Goal: Information Seeking & Learning: Learn about a topic

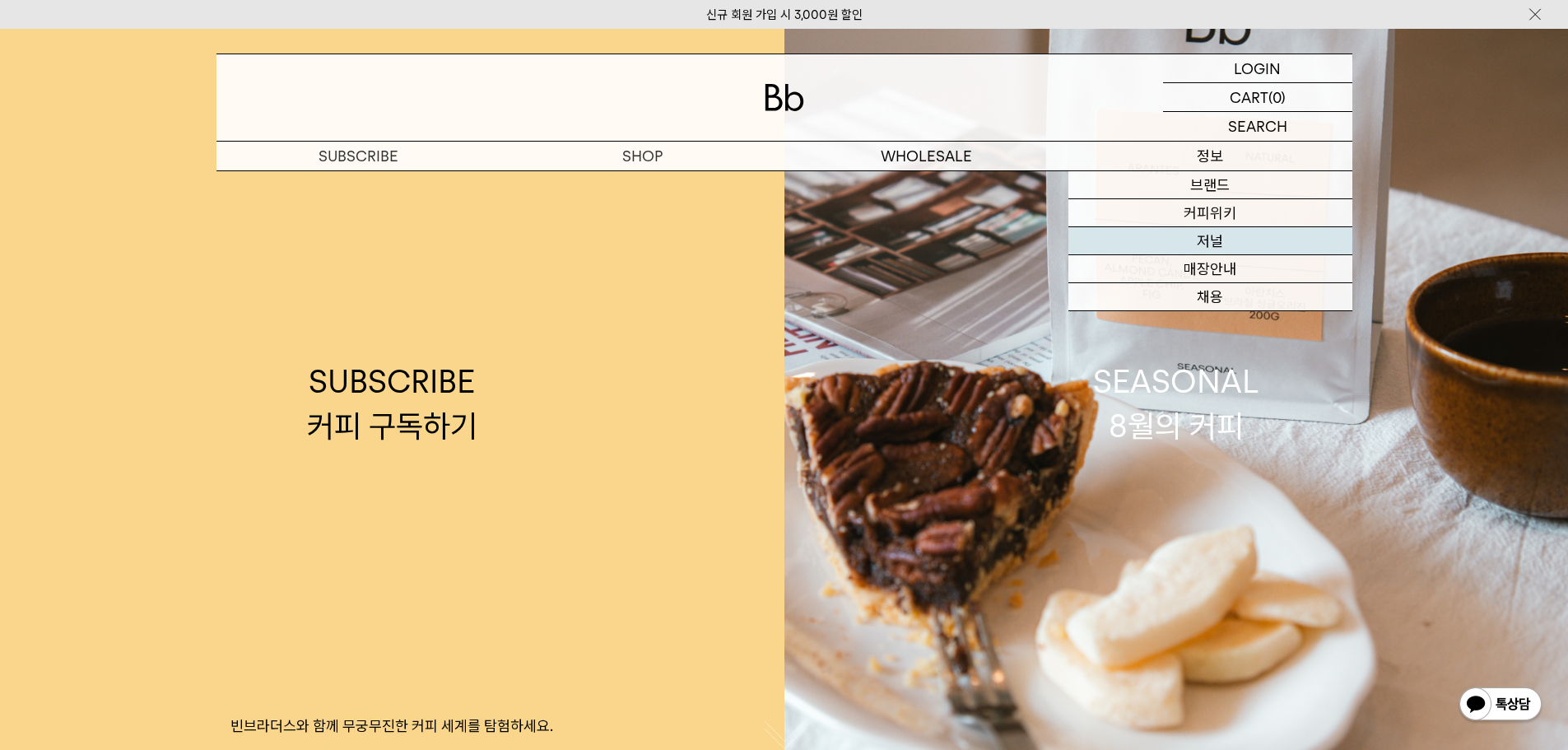
click at [1214, 236] on link "저널" at bounding box center [1211, 241] width 284 height 28
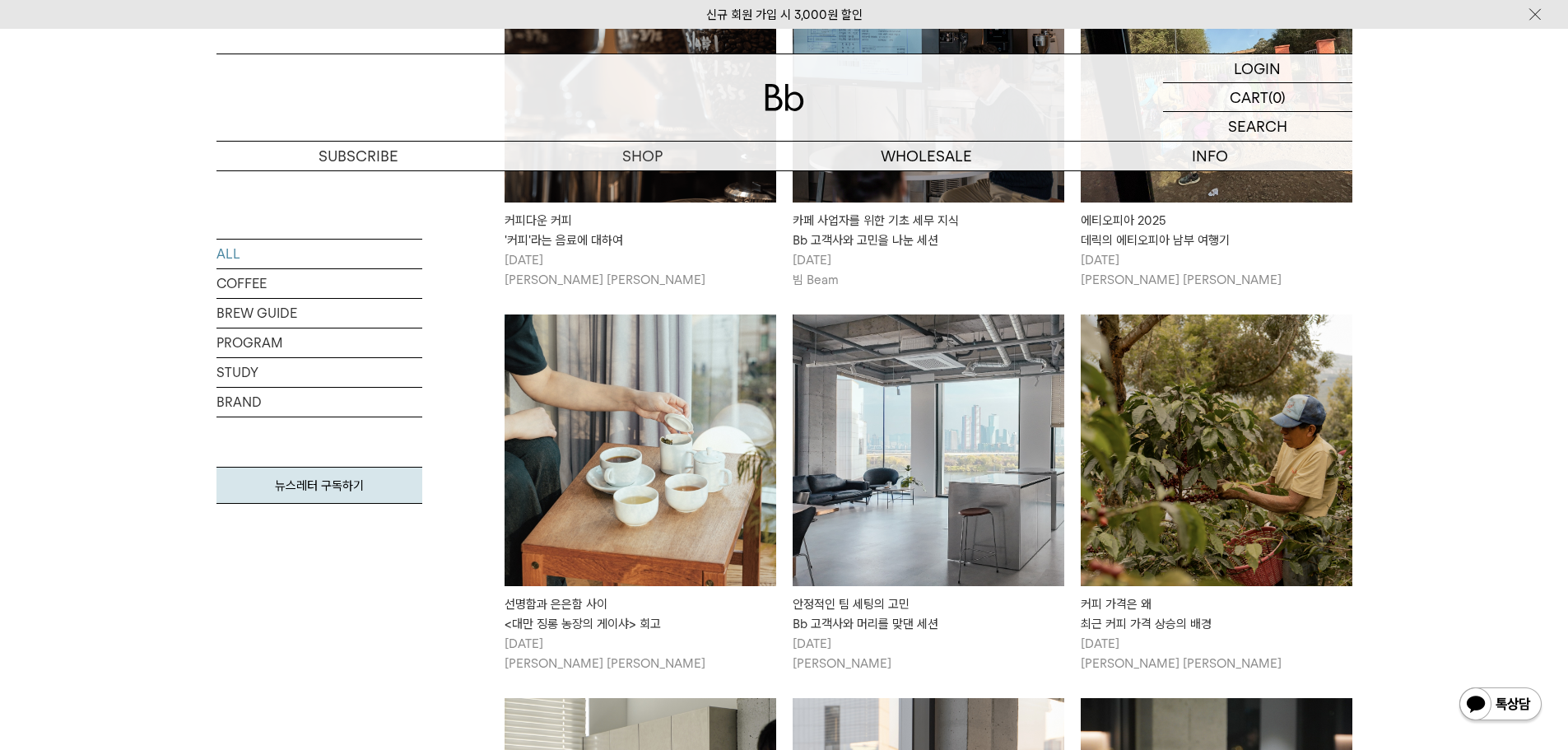
scroll to position [1317, 0]
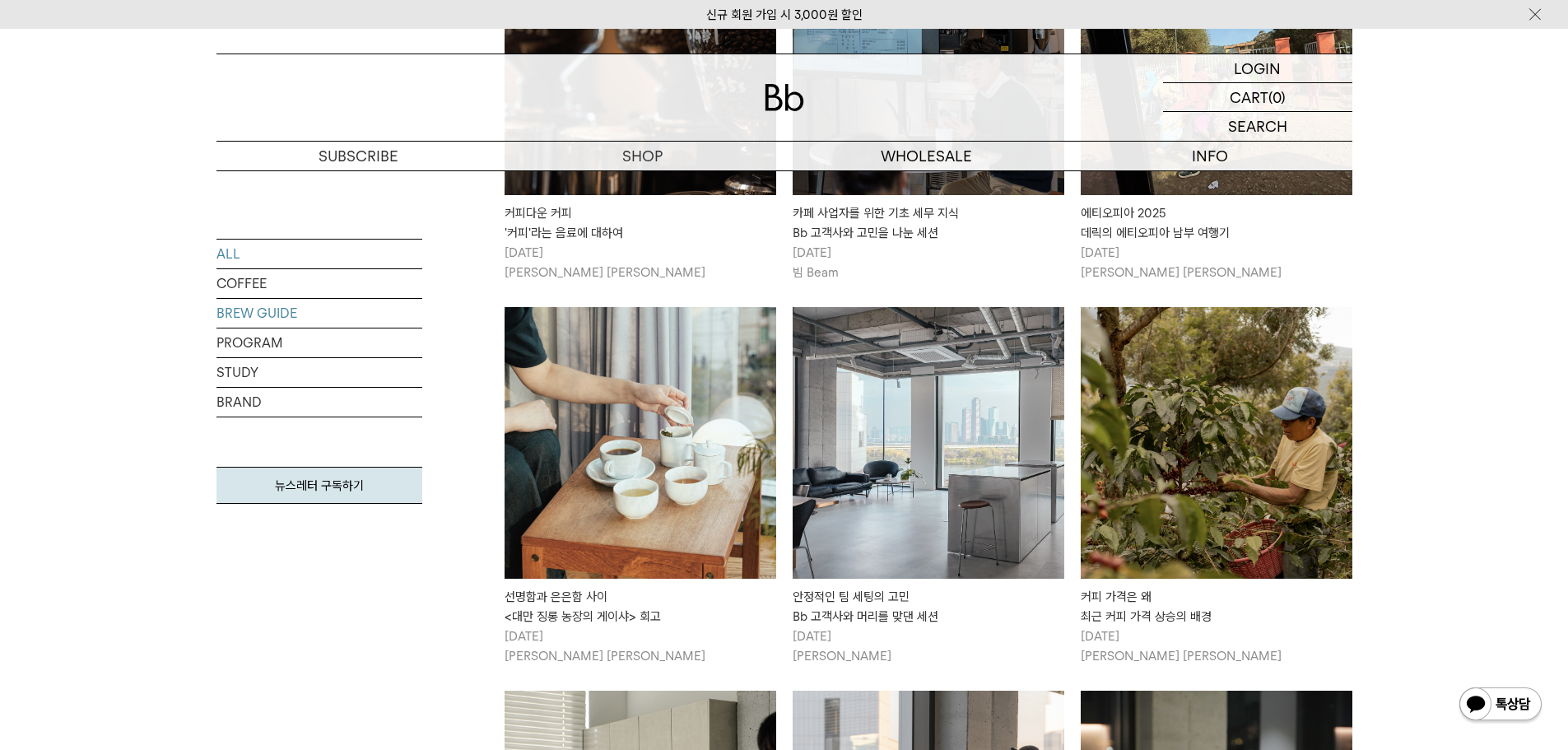
click at [242, 309] on link "BREW GUIDE" at bounding box center [320, 313] width 206 height 29
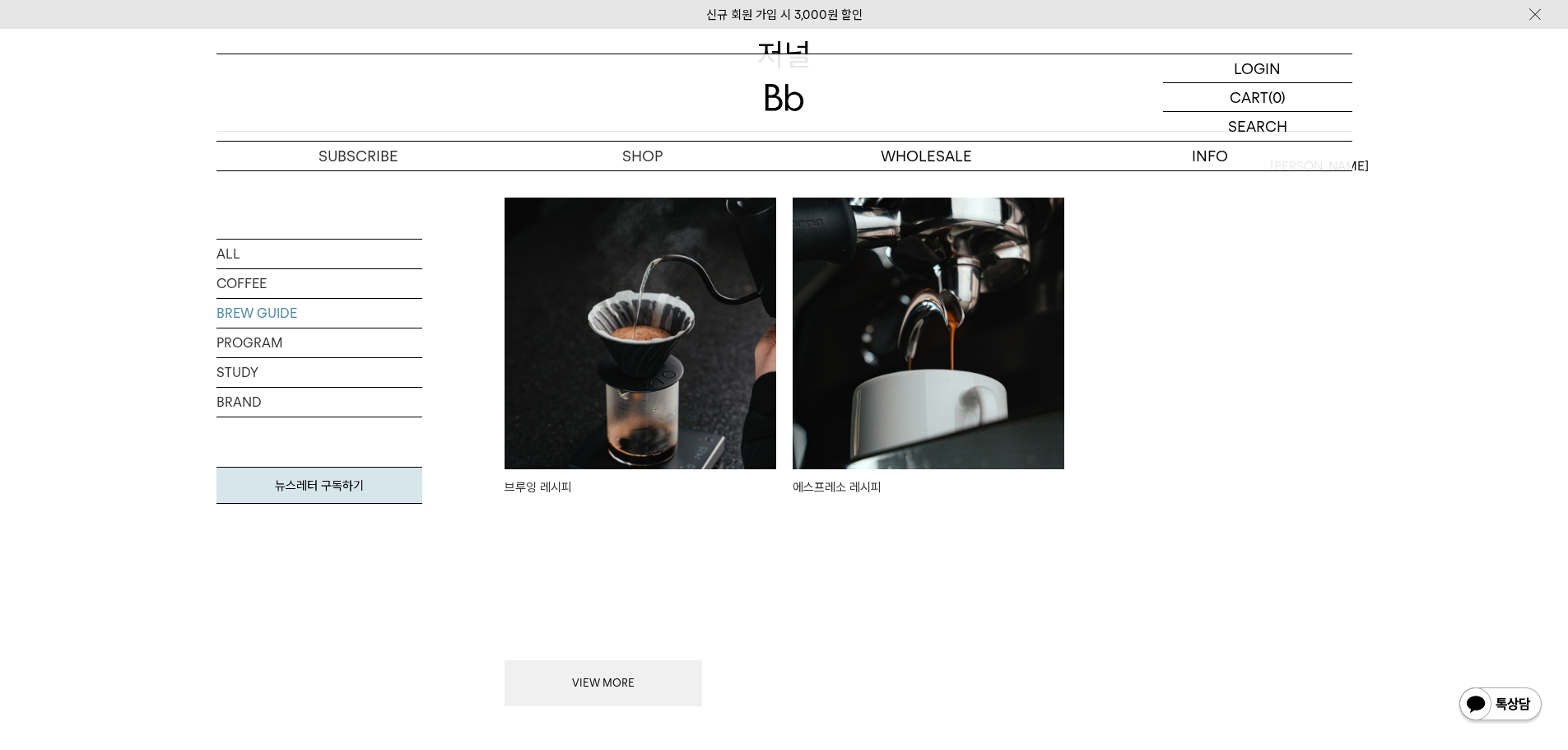
scroll to position [247, 0]
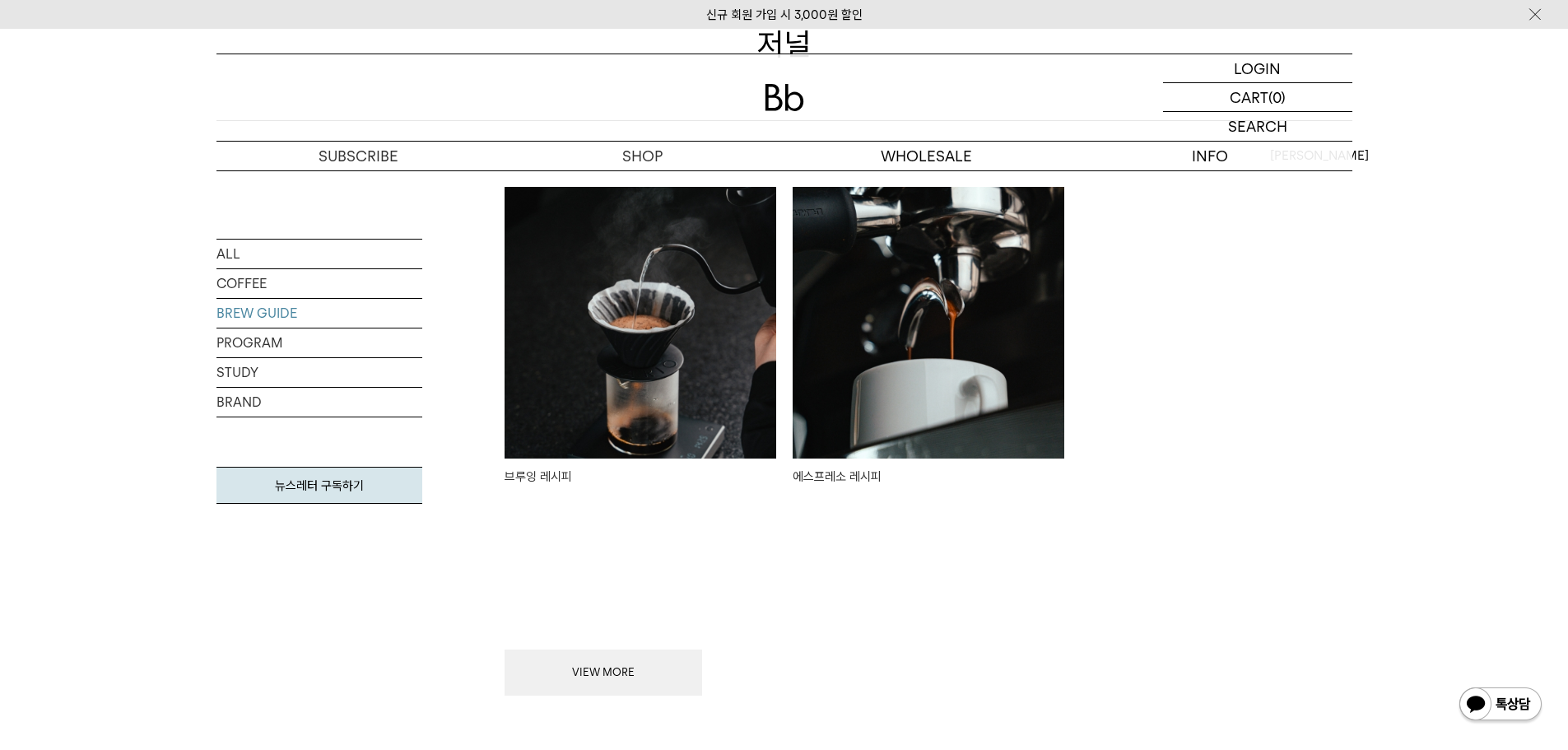
click at [1006, 360] on img at bounding box center [928, 322] width 272 height 272
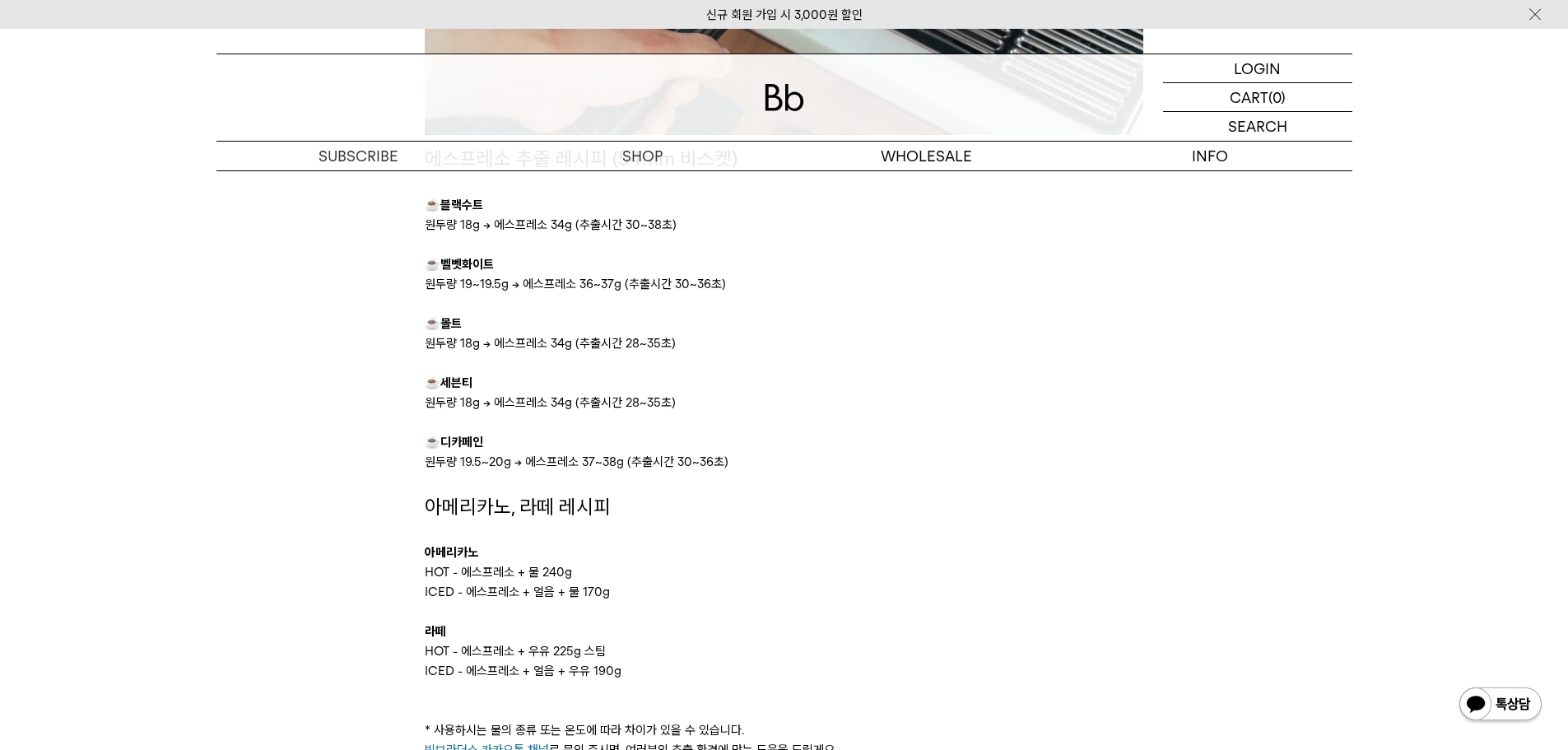
scroll to position [2140, 0]
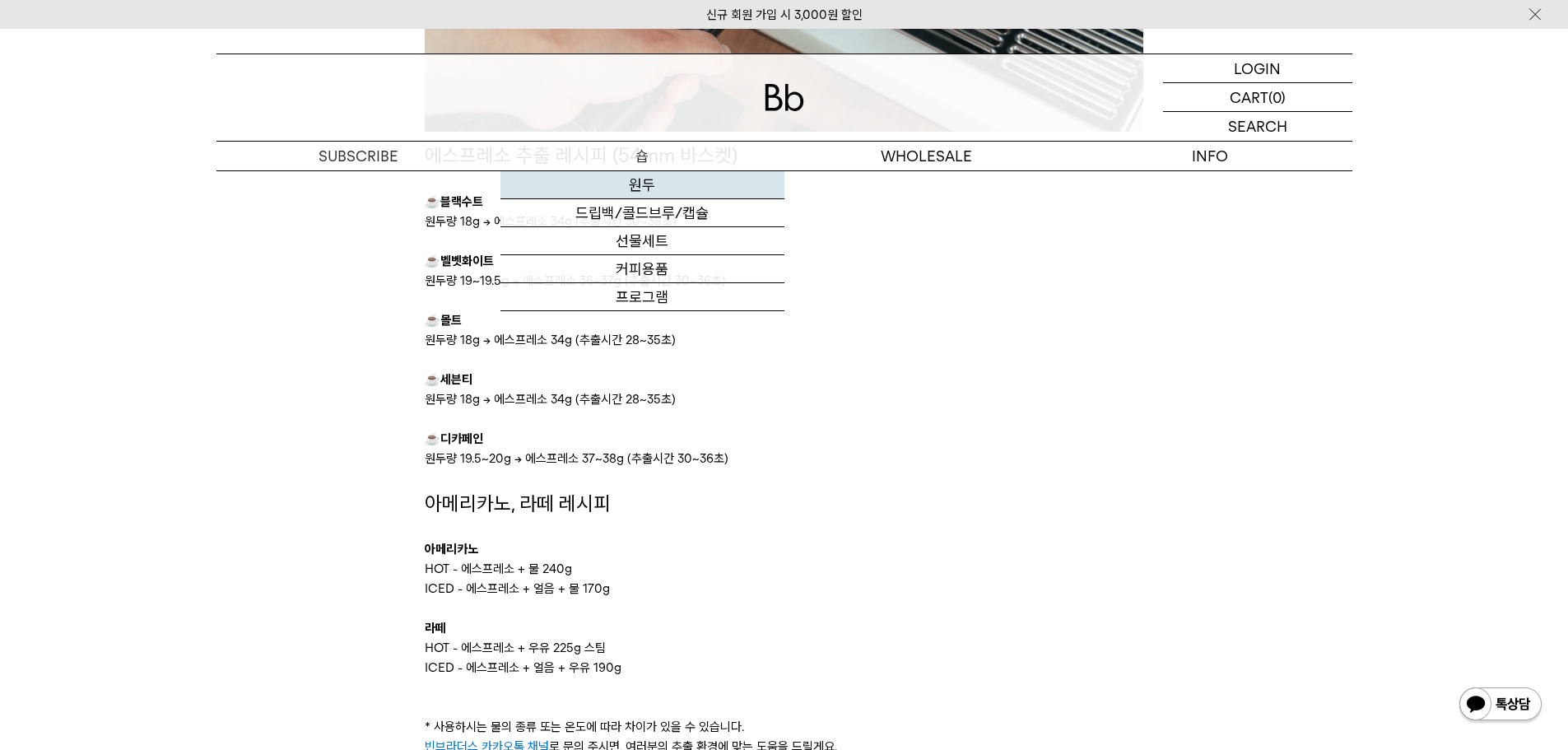
click at [649, 181] on link "원두" at bounding box center [643, 185] width 284 height 28
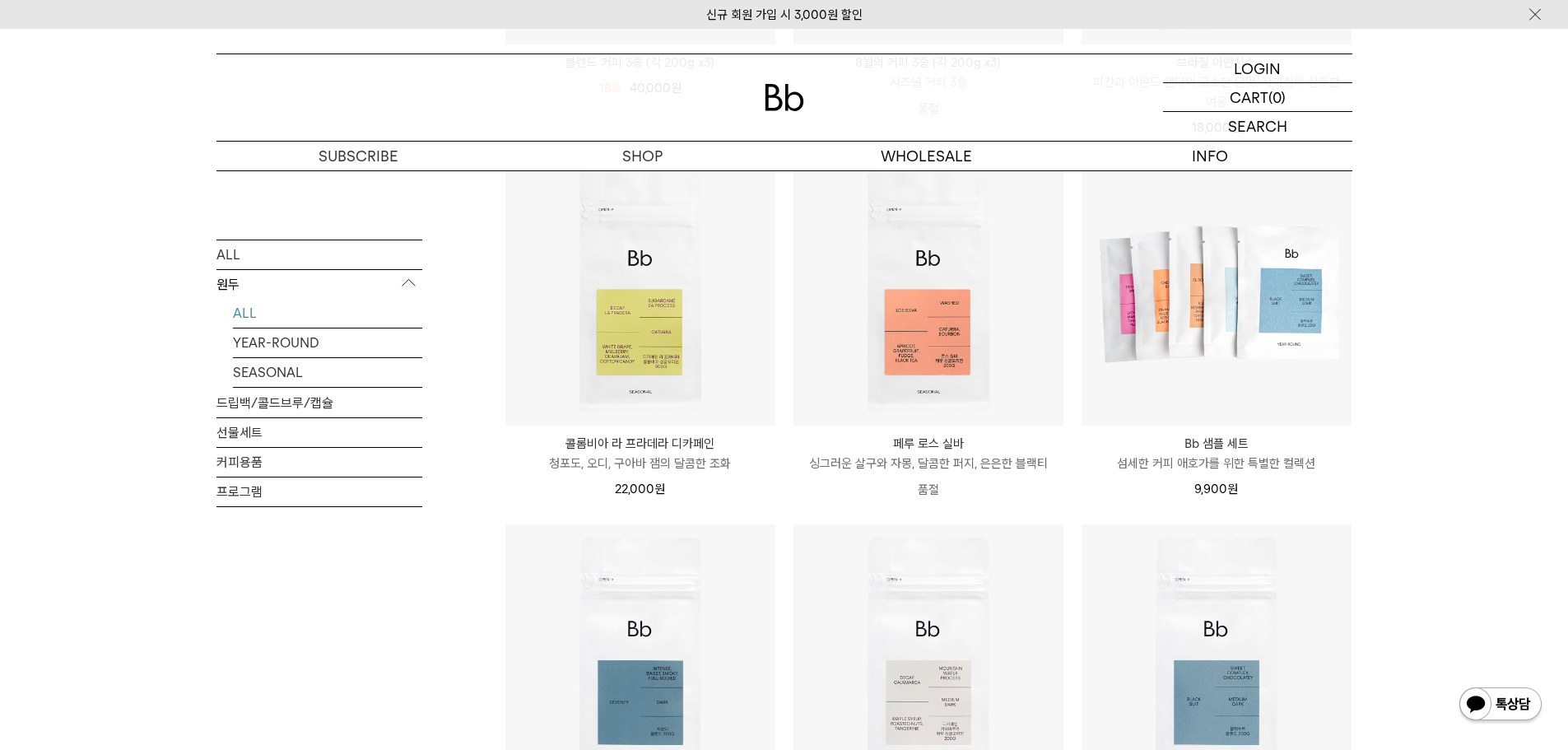
scroll to position [576, 0]
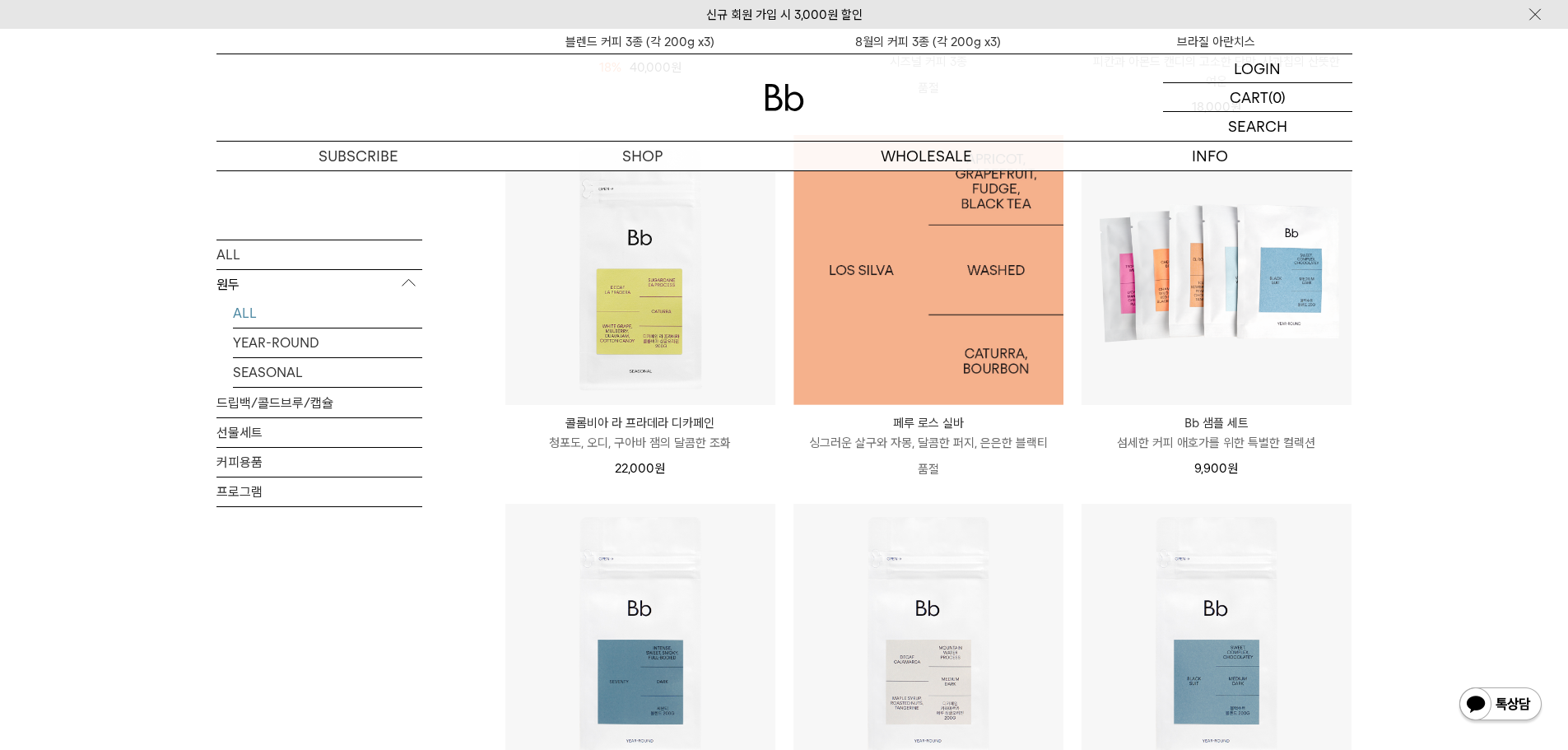
click at [857, 334] on img at bounding box center [928, 270] width 270 height 270
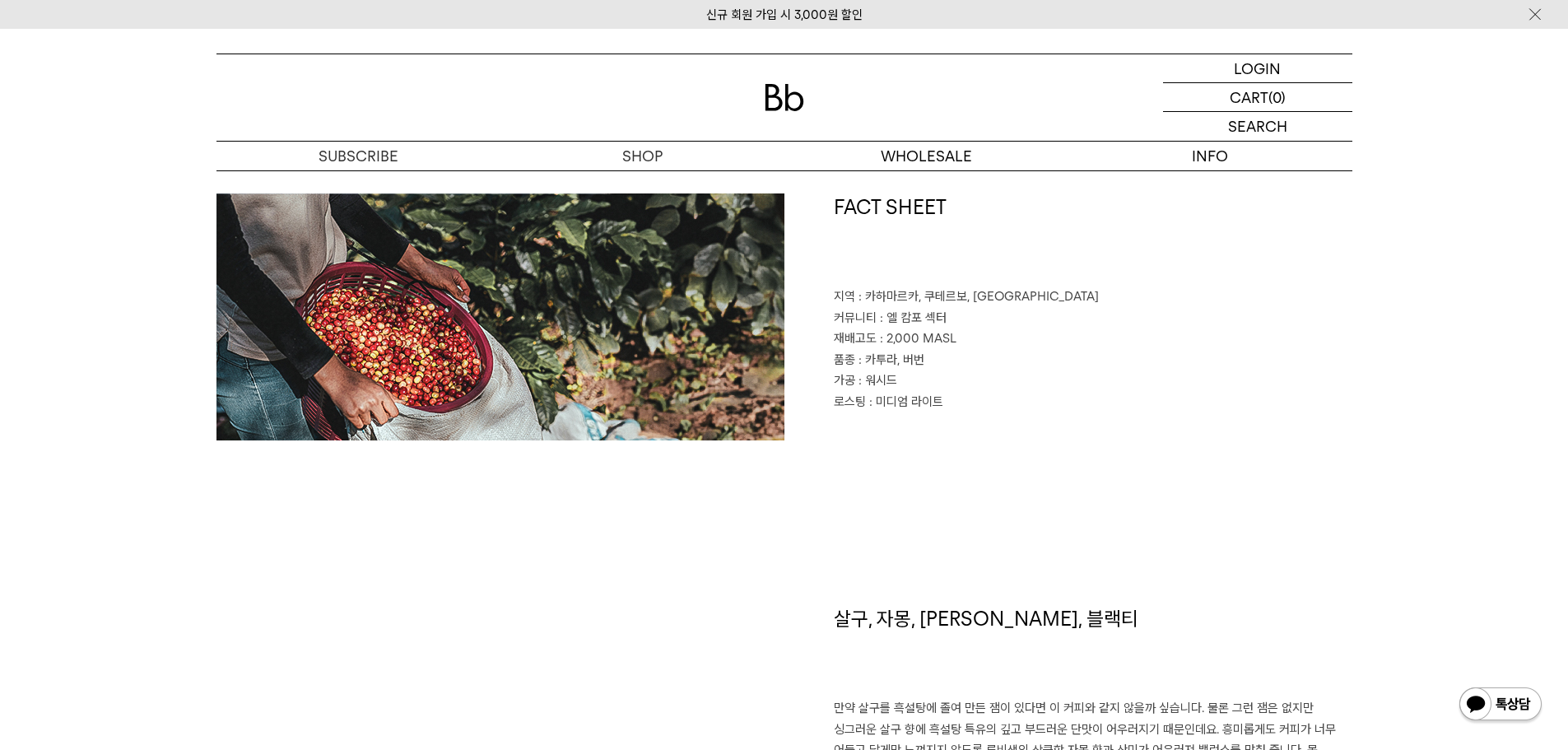
scroll to position [741, 0]
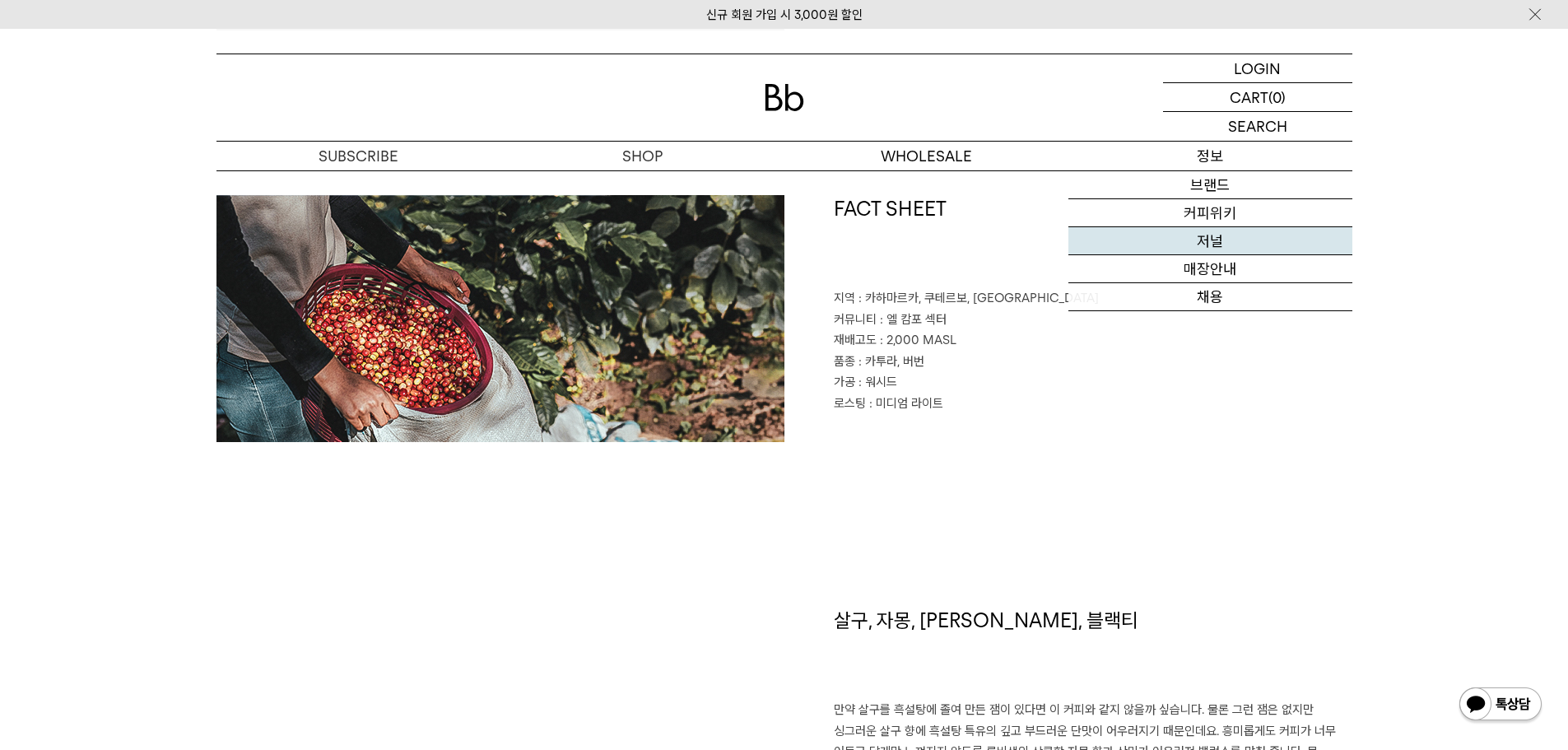
click at [1201, 245] on link "저널" at bounding box center [1211, 241] width 284 height 28
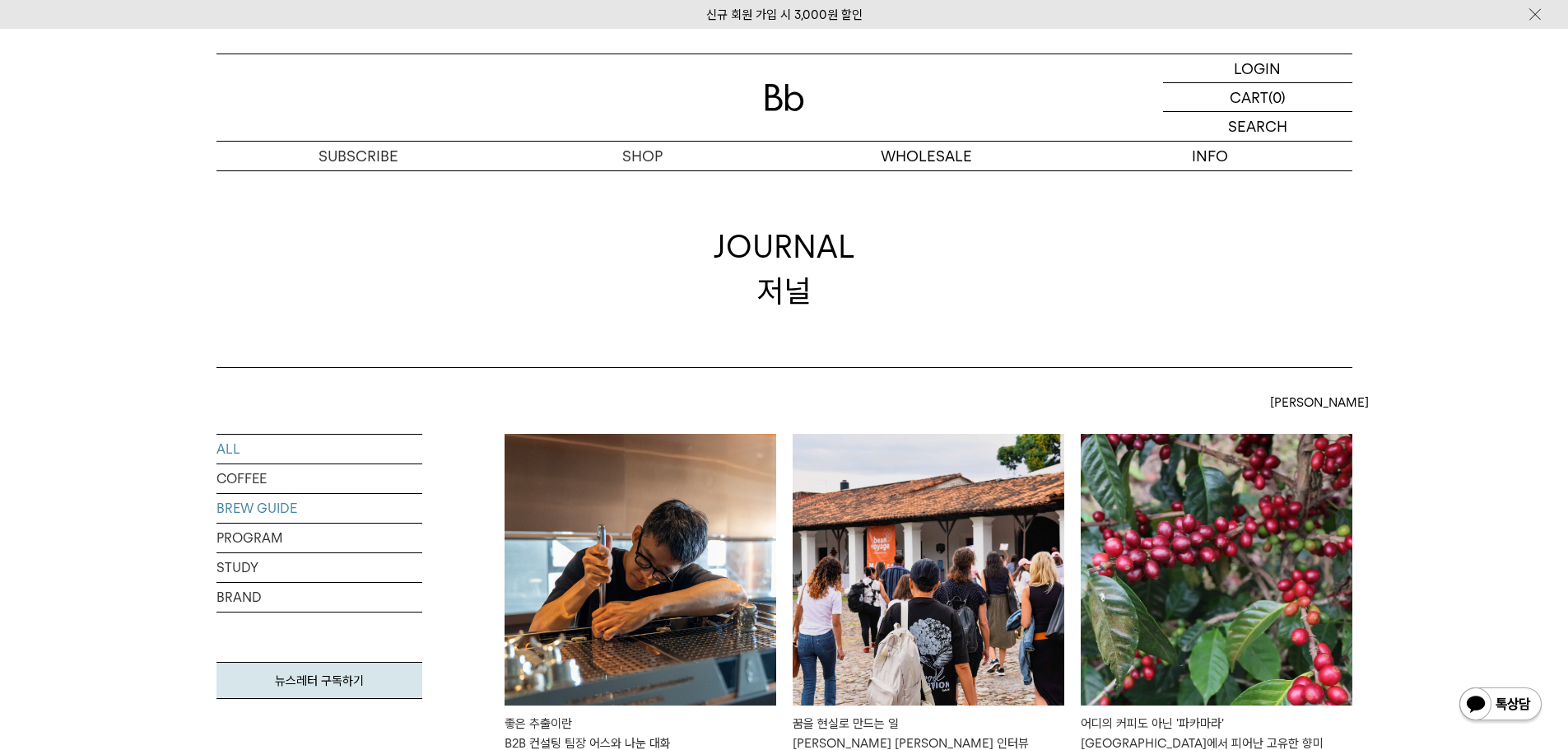
click at [243, 510] on link "BREW GUIDE" at bounding box center [320, 508] width 206 height 29
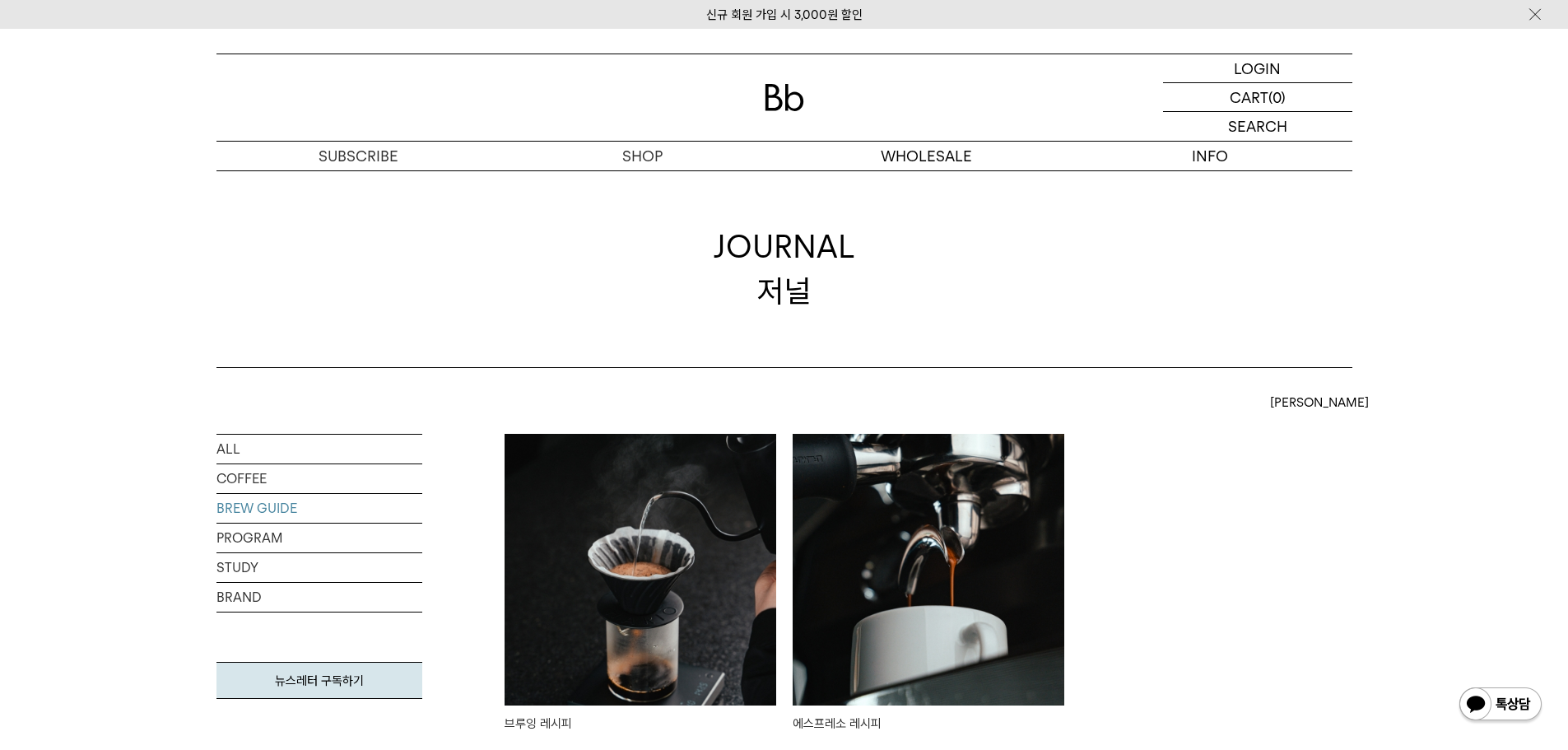
click at [875, 519] on img at bounding box center [928, 569] width 272 height 272
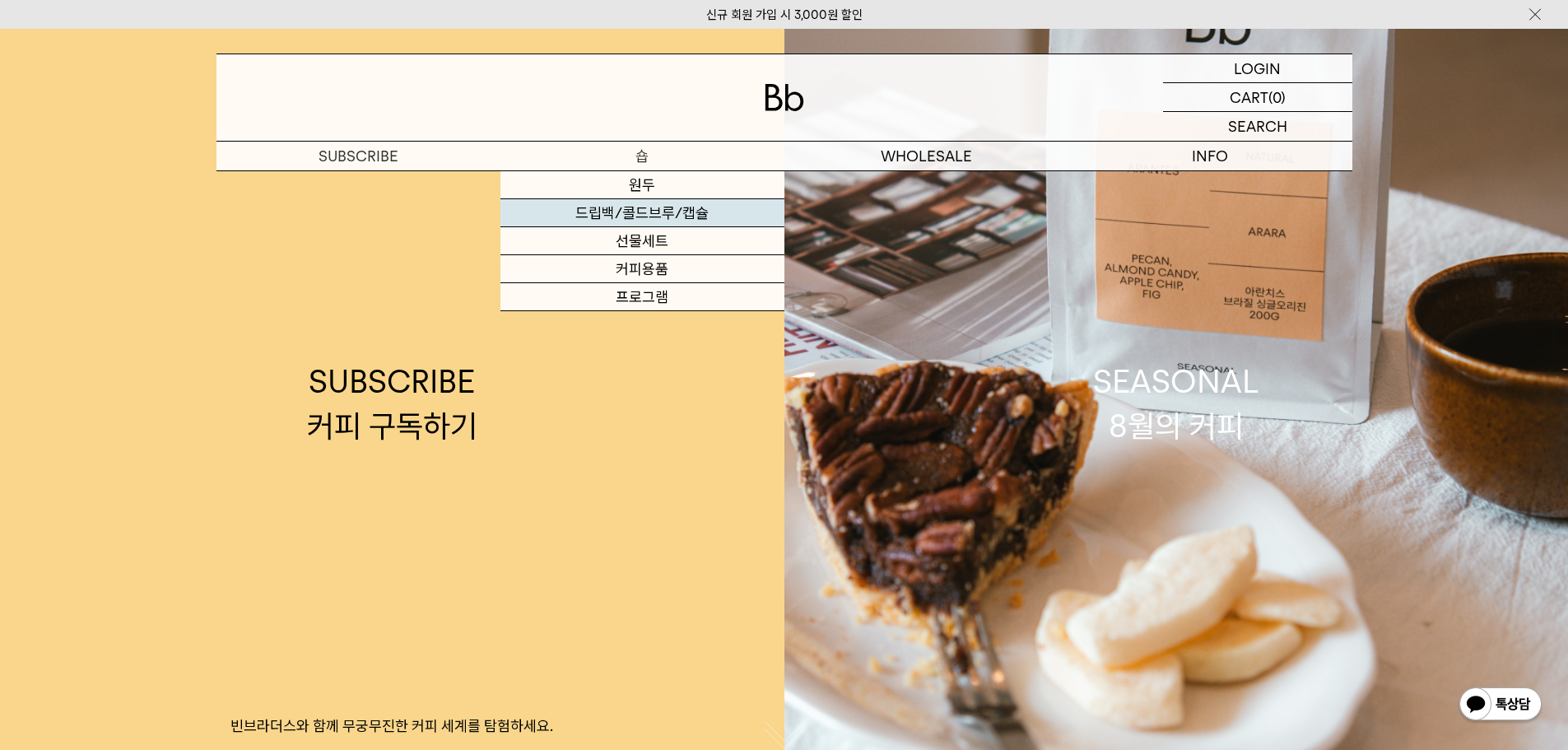
click at [654, 214] on link "드립백/콜드브루/캡슐" at bounding box center [643, 213] width 284 height 28
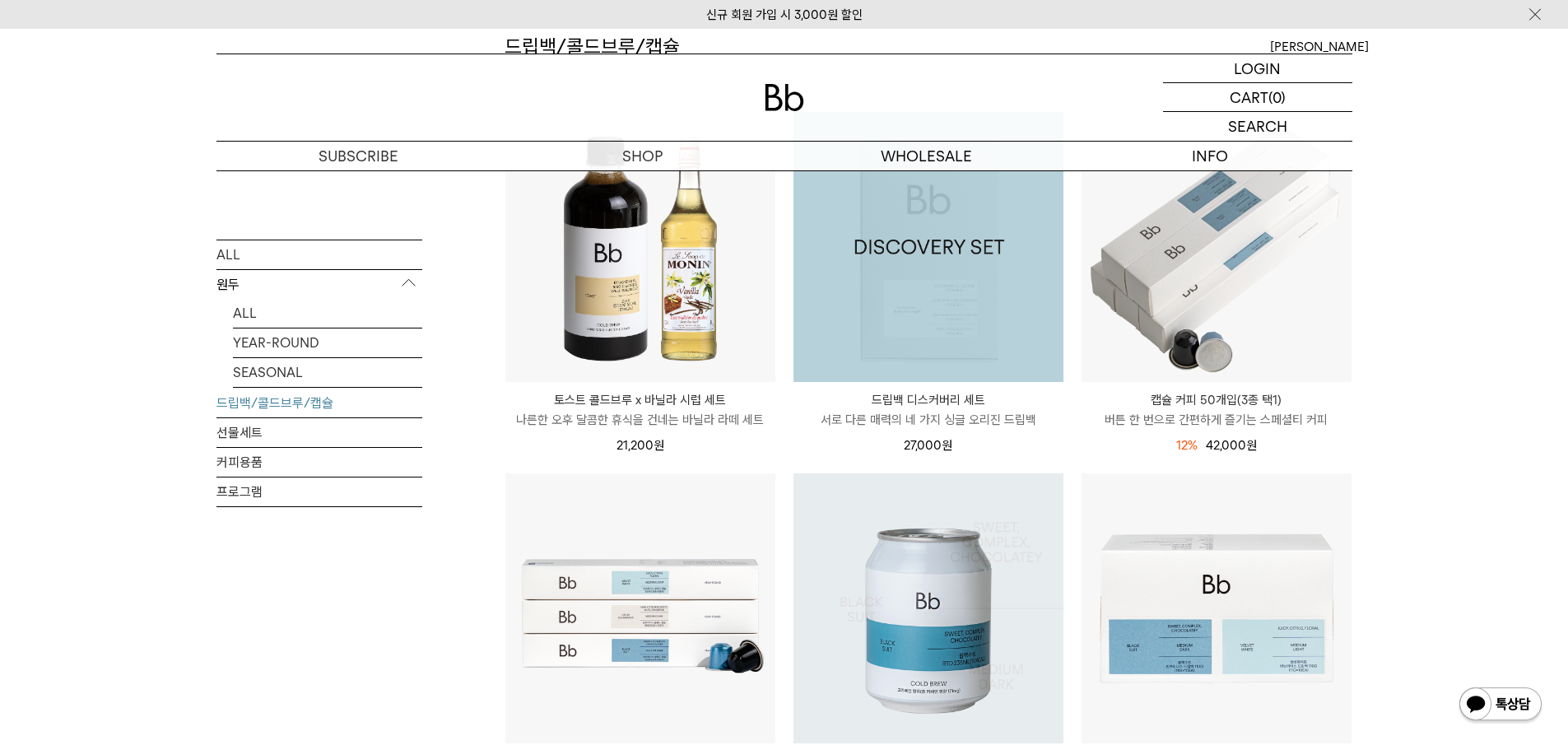
scroll to position [82, 0]
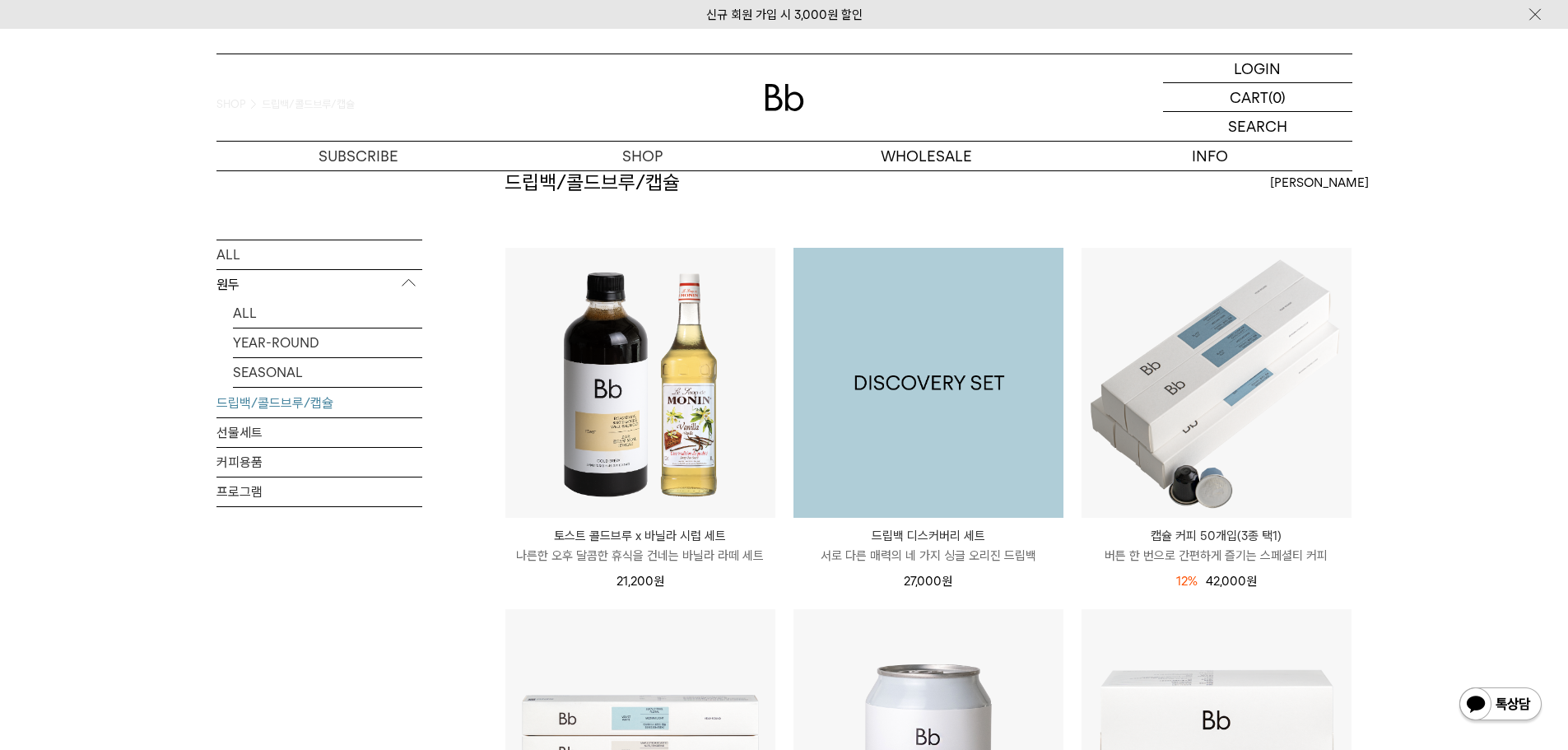
click at [902, 405] on img at bounding box center [928, 383] width 270 height 270
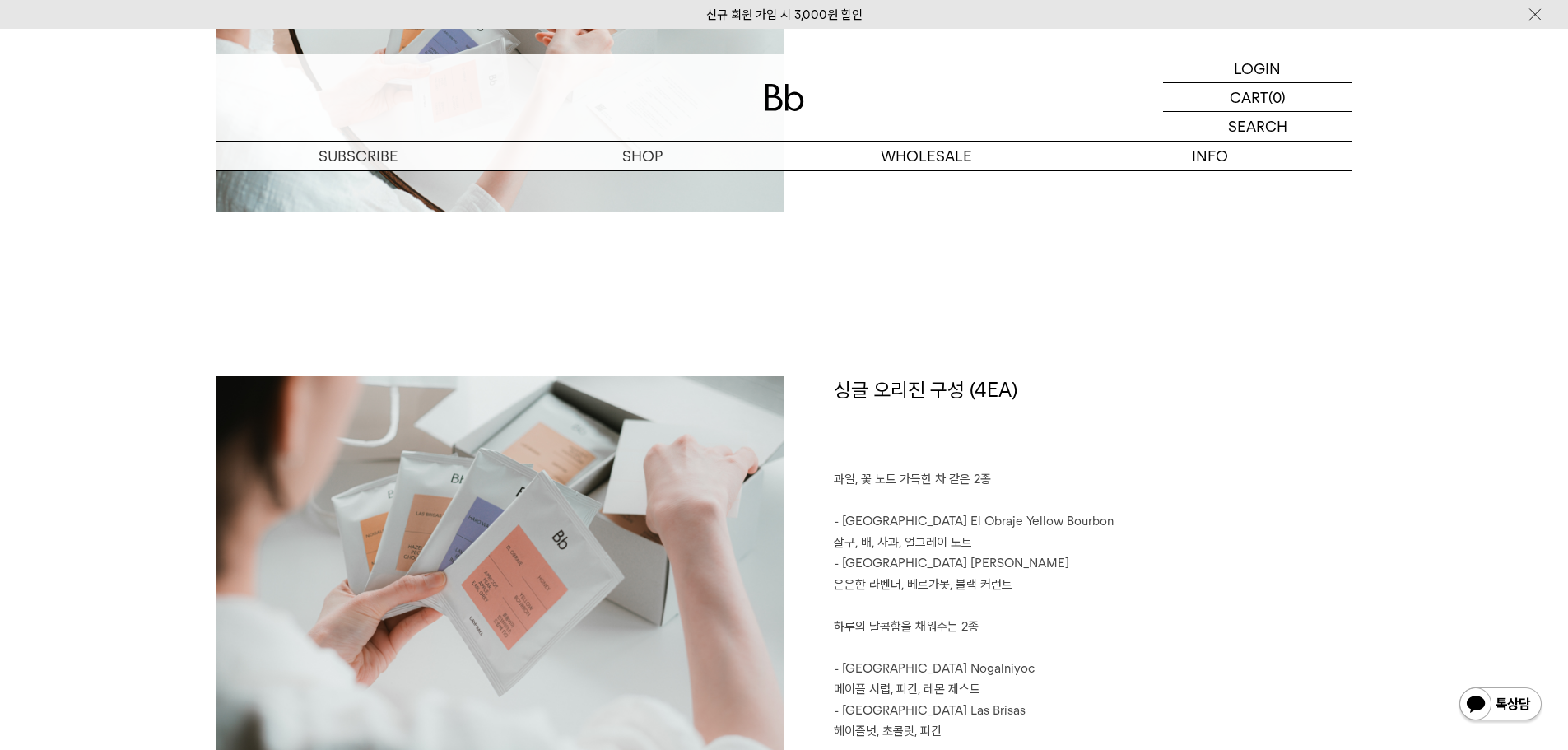
scroll to position [1976, 0]
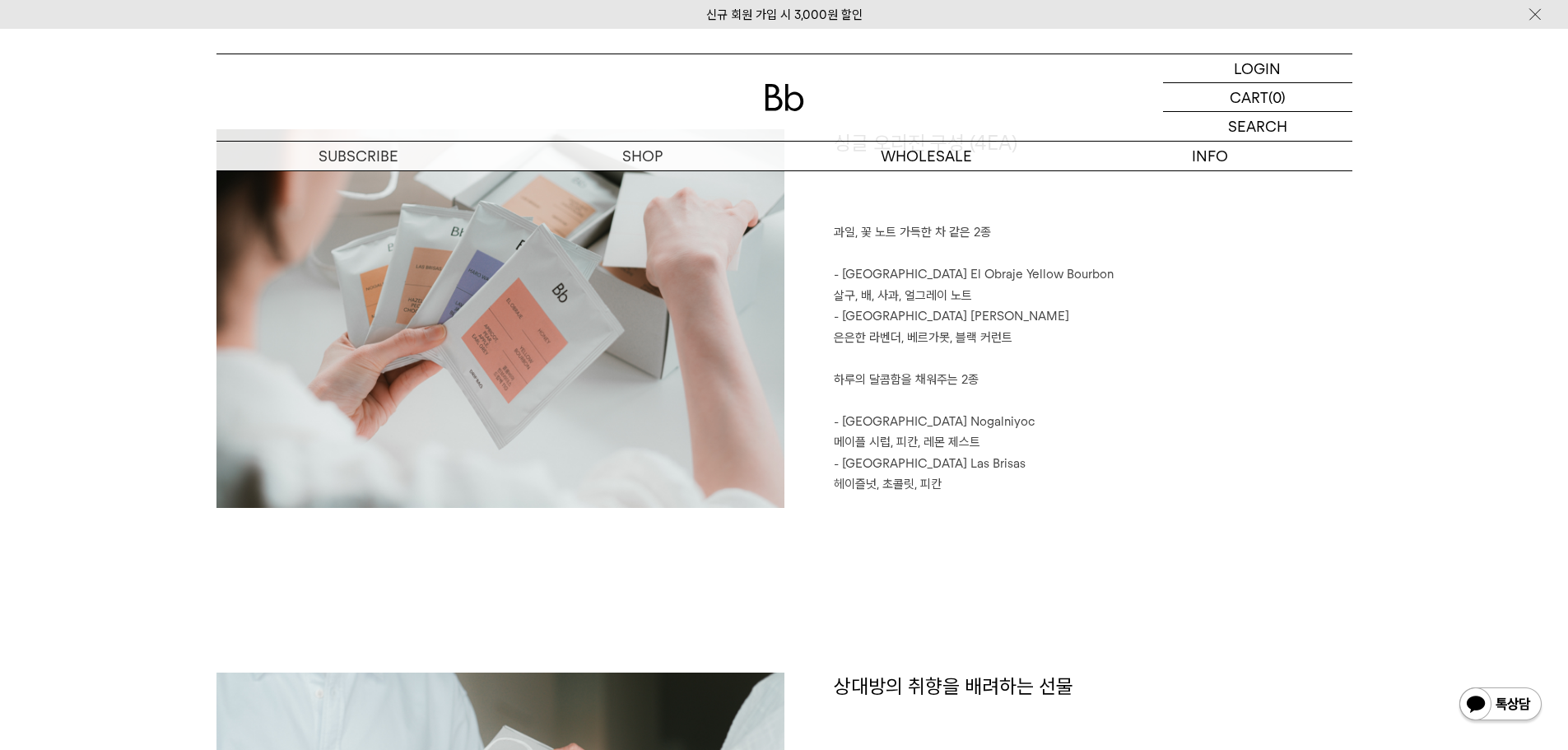
click at [895, 425] on p "- [GEOGRAPHIC_DATA] Nogalniyoc" at bounding box center [1093, 422] width 519 height 22
drag, startPoint x: 847, startPoint y: 418, endPoint x: 930, endPoint y: 423, distance: 83.2
click at [930, 423] on p "- [GEOGRAPHIC_DATA] Nogalniyoc" at bounding box center [1093, 422] width 519 height 22
drag, startPoint x: 1050, startPoint y: 15, endPoint x: 815, endPoint y: 337, distance: 398.6
click at [815, 337] on div "싱글 오리진 구성 (4EA) 과일, 꽃 노트 가득한 차 같은 2종 - Colombia El Obraje Yellow Bourbon 살구, 배,…" at bounding box center [1068, 319] width 568 height 379
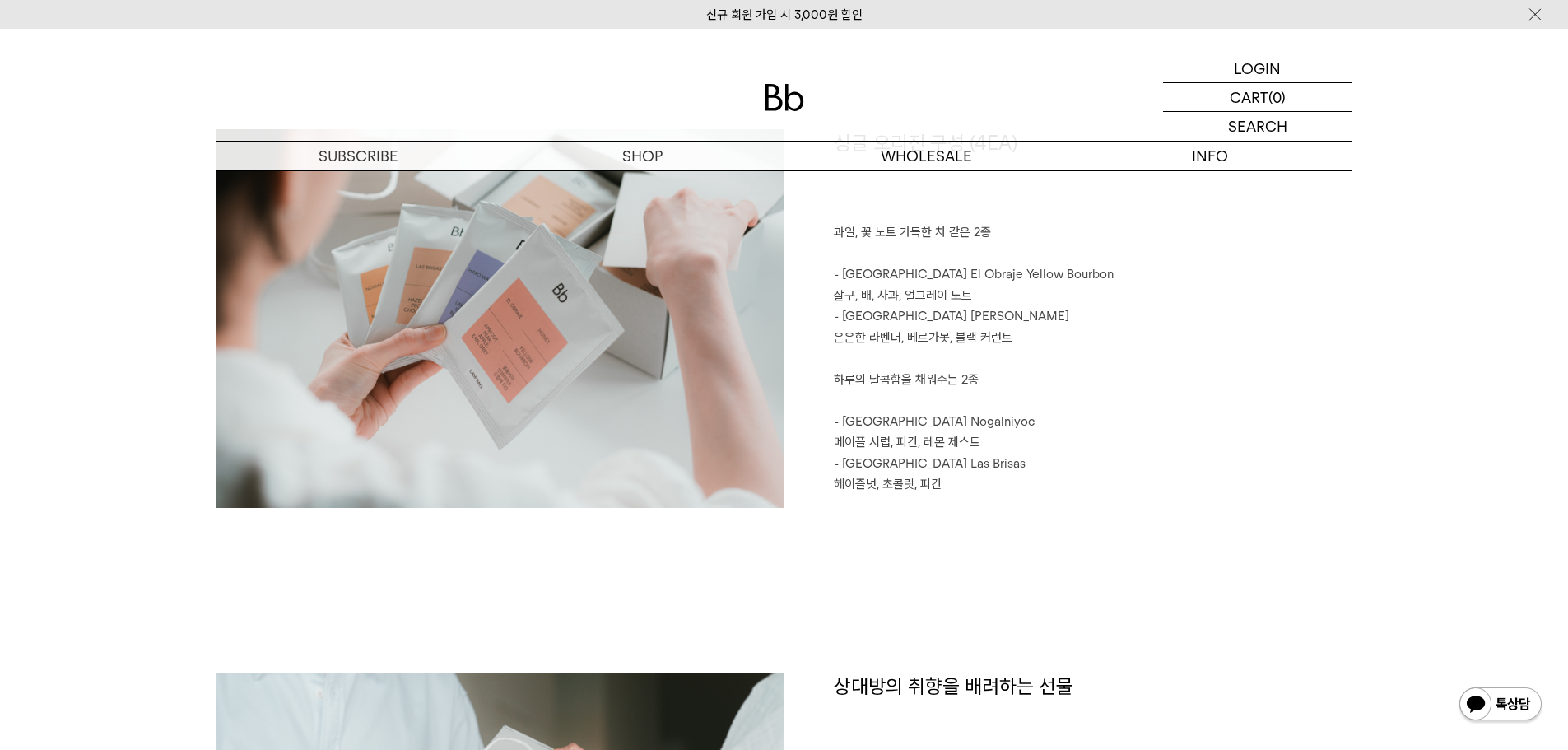
click at [890, 421] on p "- [GEOGRAPHIC_DATA] Nogalniyoc" at bounding box center [1093, 422] width 519 height 22
